Goal: Complete application form

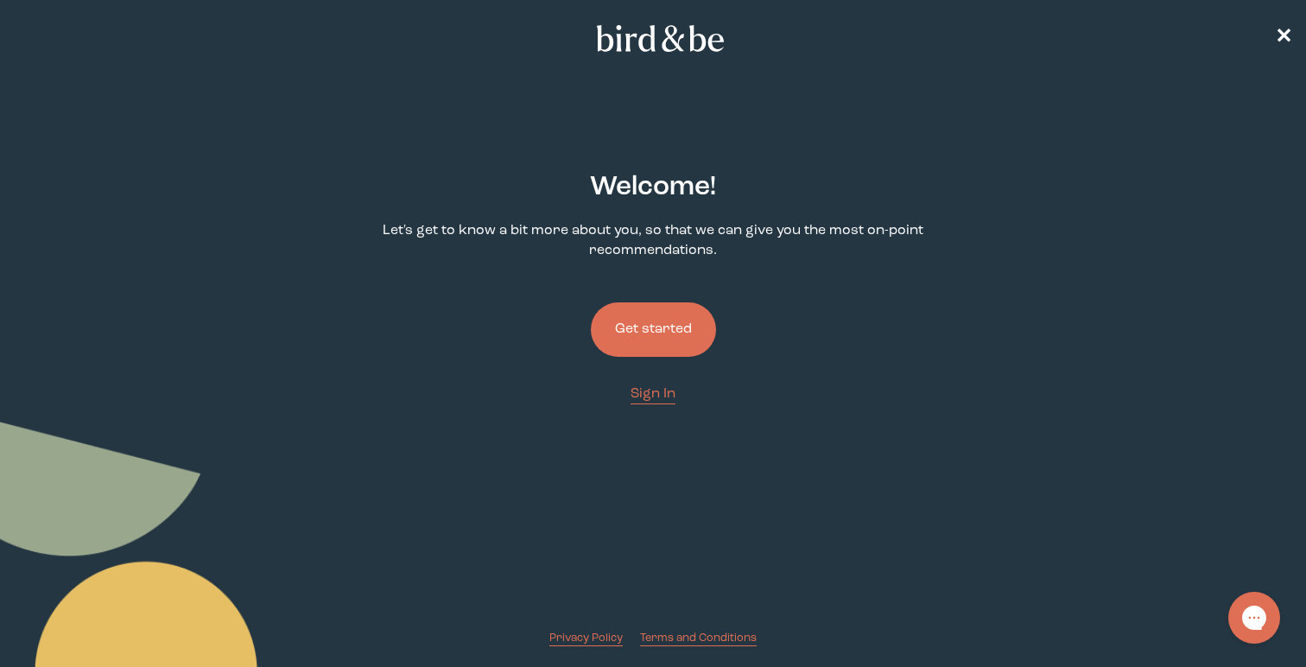
click at [632, 337] on button "Get started" at bounding box center [653, 329] width 125 height 54
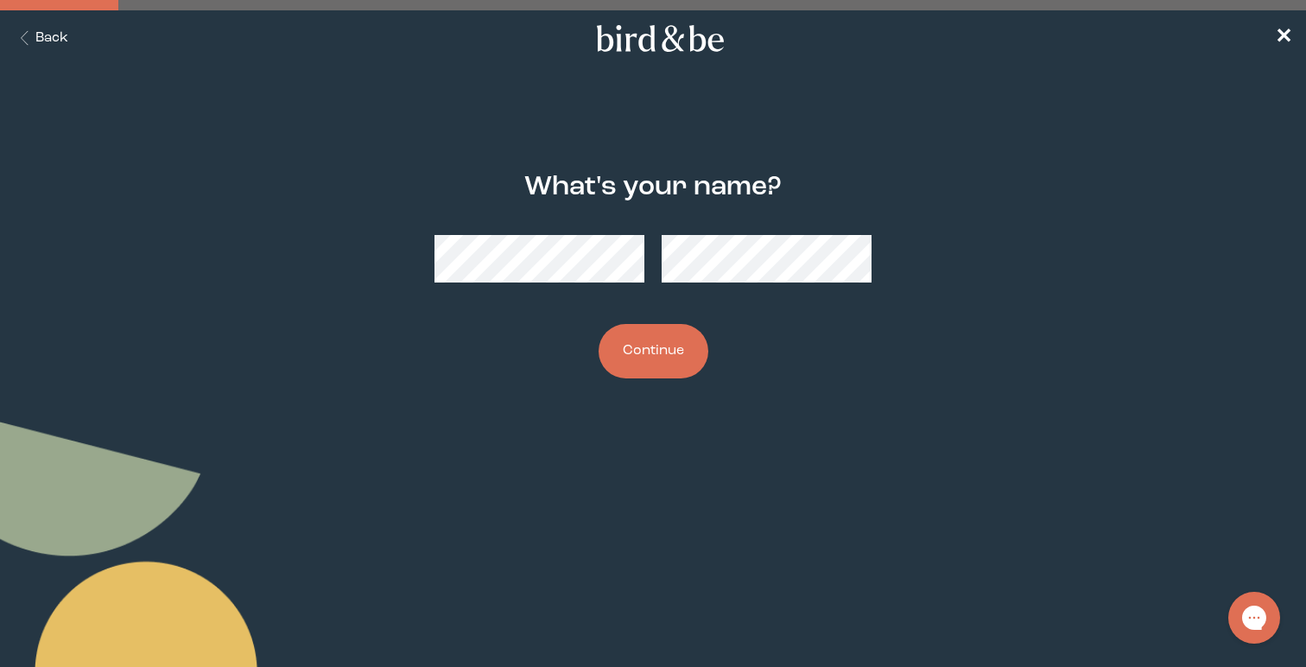
click at [674, 348] on button "Continue" at bounding box center [654, 351] width 110 height 54
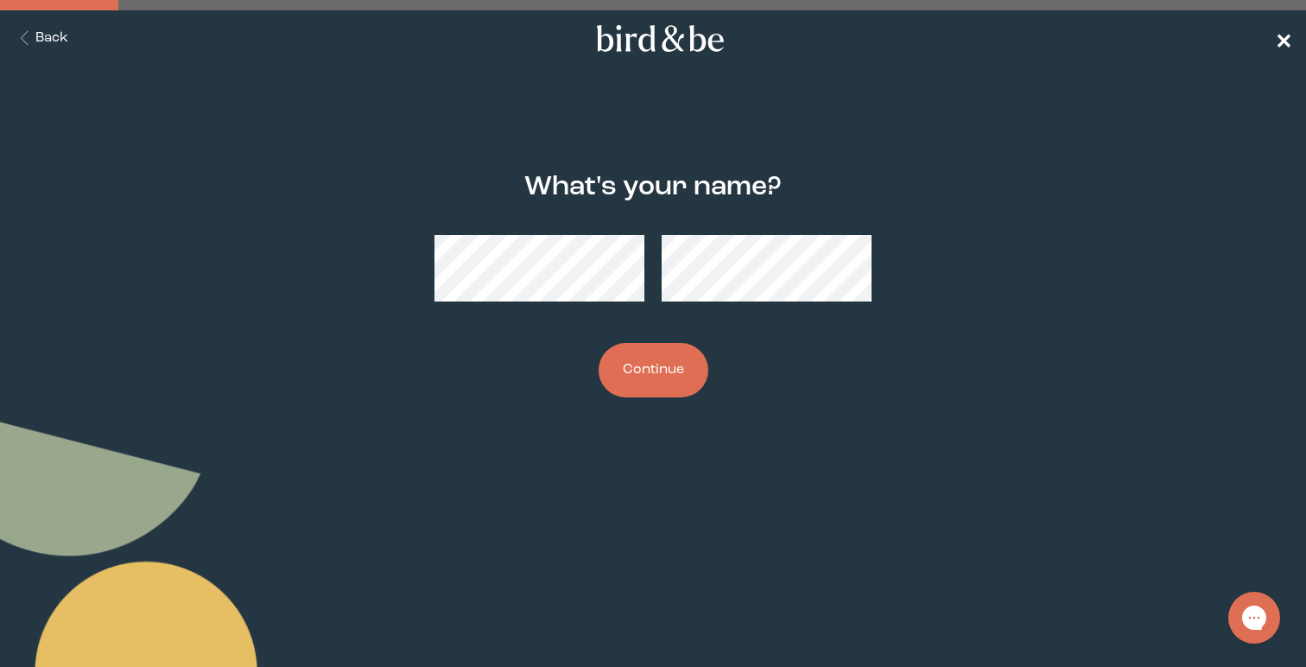
click at [1279, 44] on span "✕" at bounding box center [1283, 39] width 17 height 21
